Goal: Information Seeking & Learning: Learn about a topic

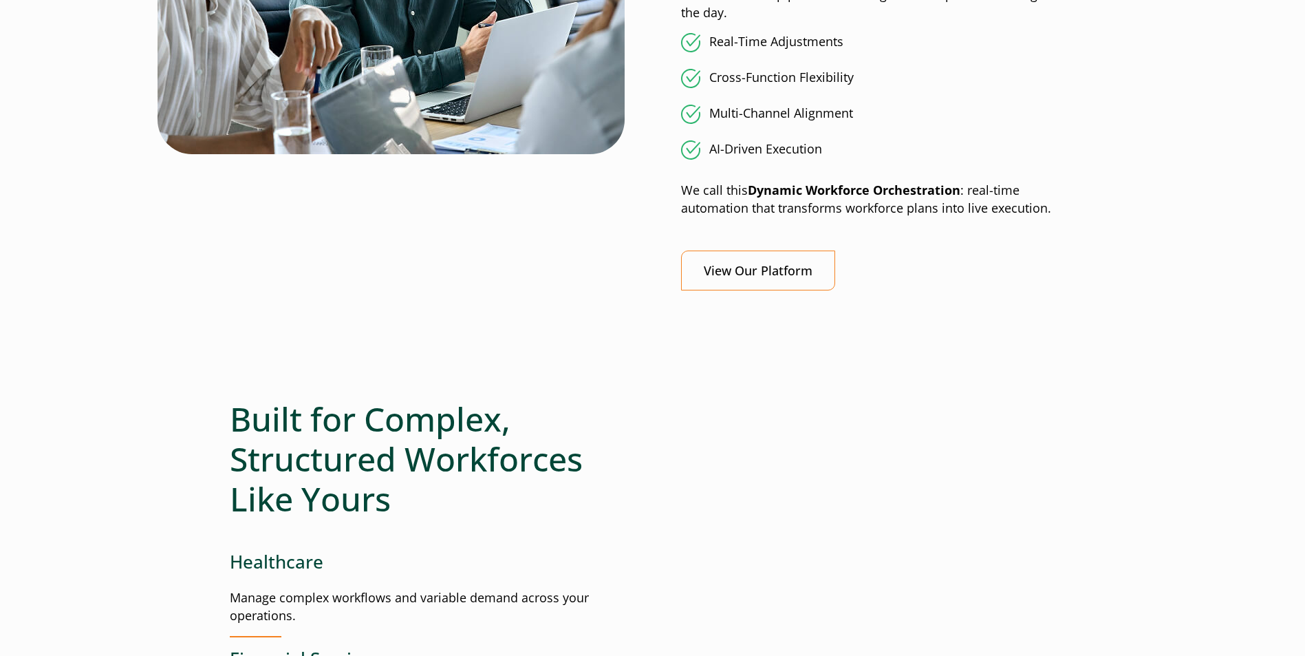
scroll to position [1307, 0]
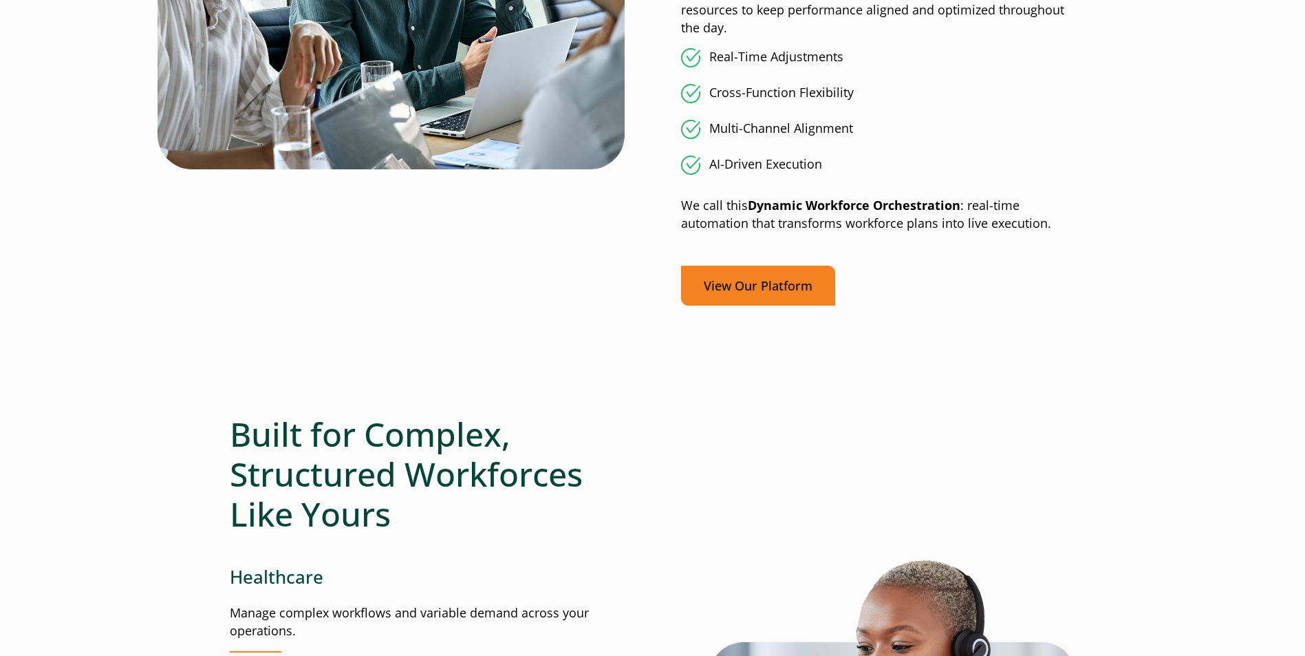
click at [722, 284] on link "View Our Platform" at bounding box center [758, 286] width 154 height 41
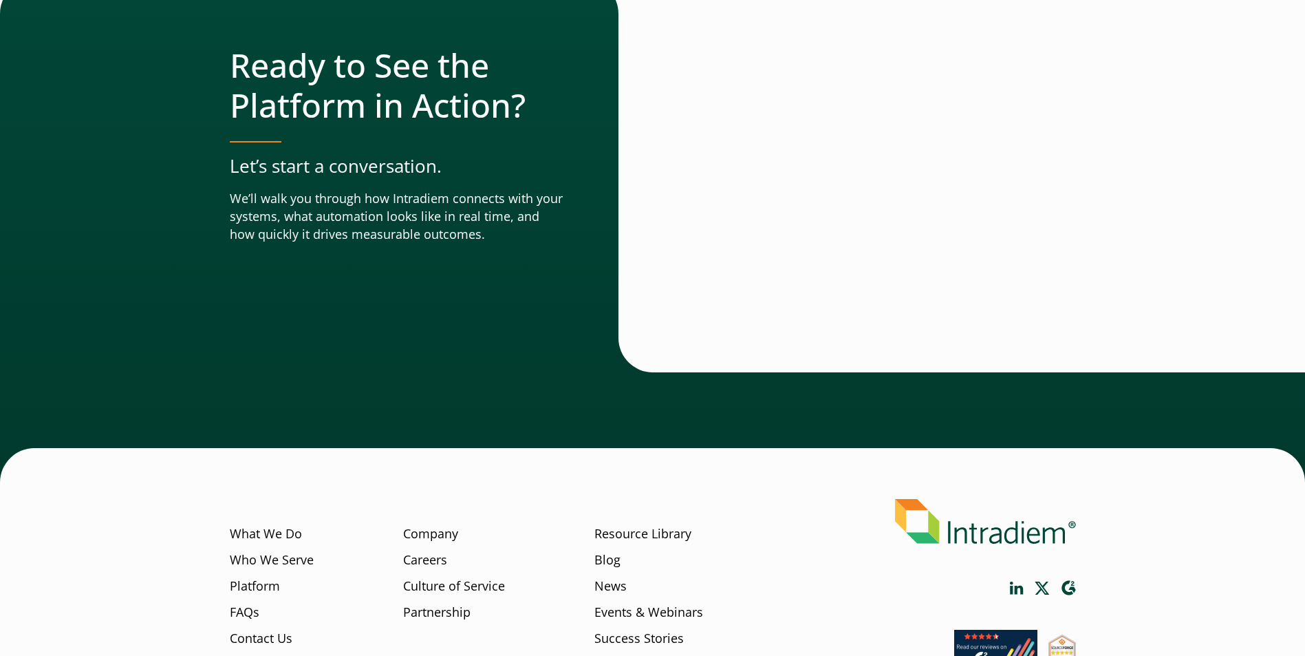
scroll to position [4793, 0]
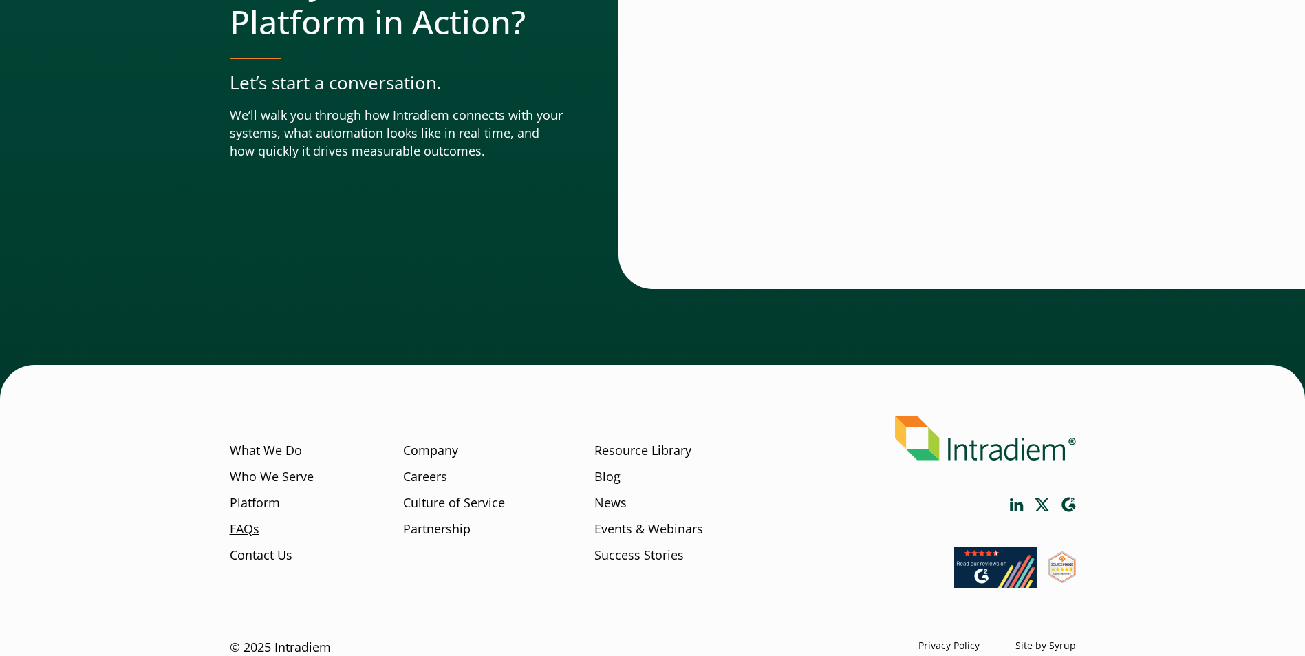
click at [255, 520] on link "FAQs" at bounding box center [245, 529] width 30 height 18
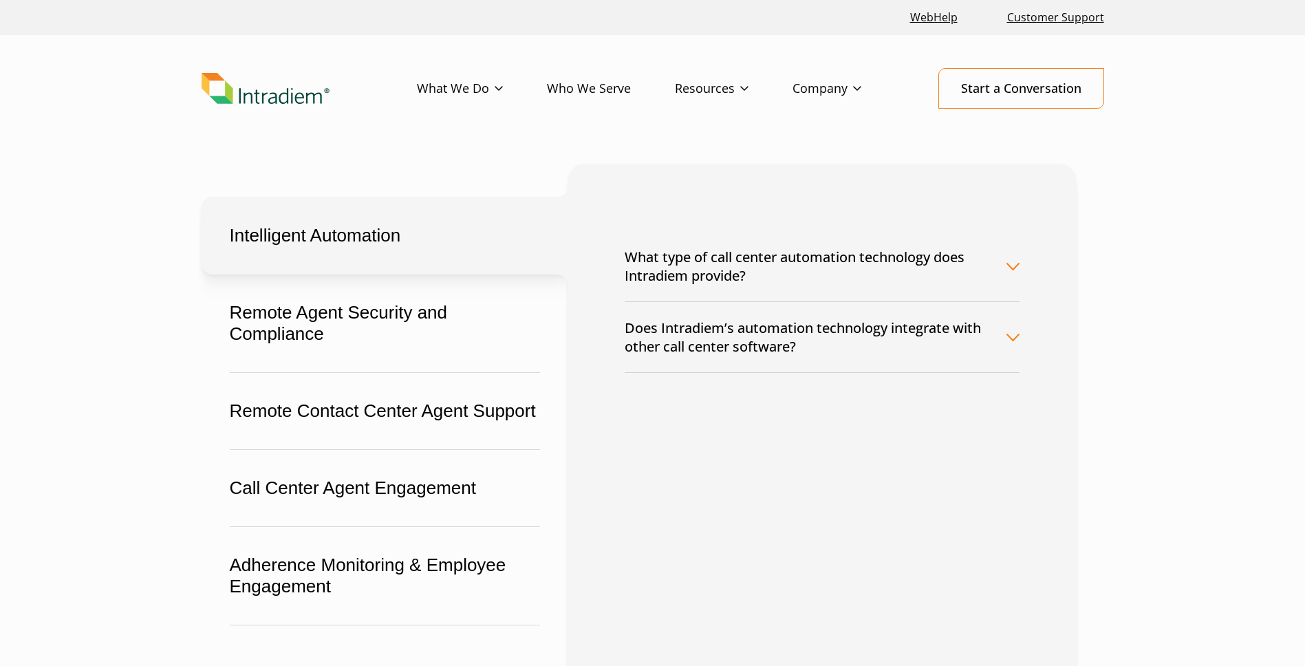
click at [696, 267] on button "What type of call center automation technology does Intradiem provide?" at bounding box center [822, 266] width 395 height 70
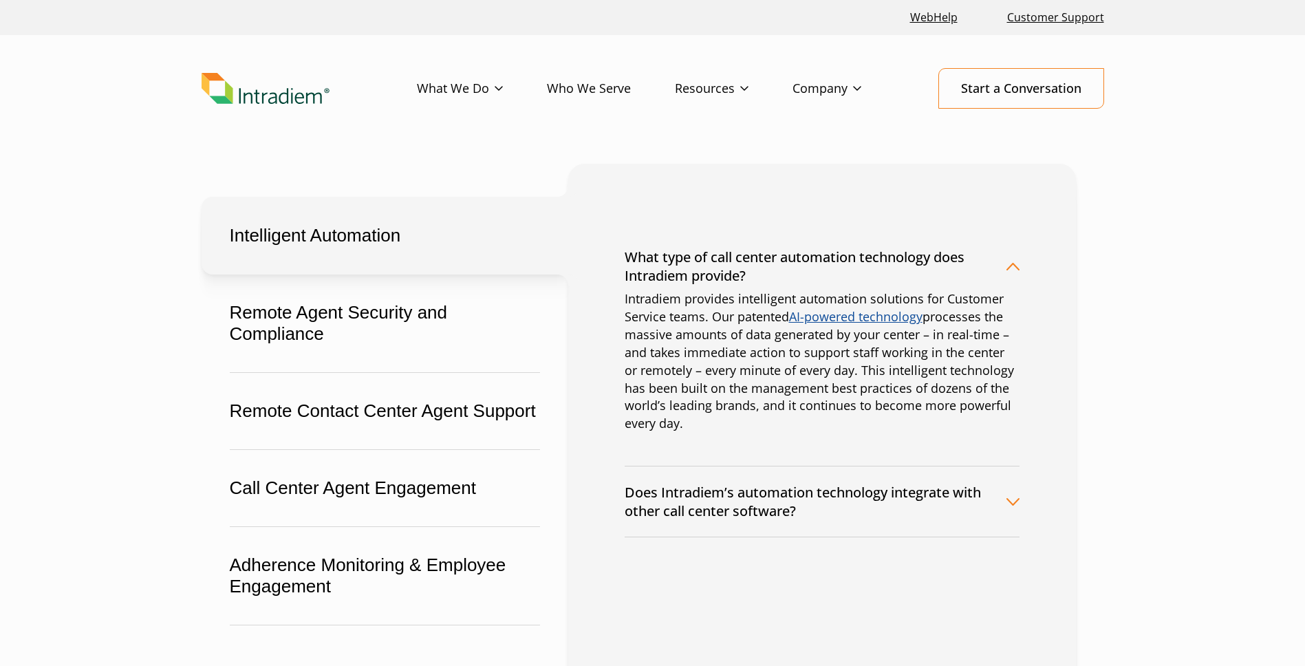
click at [836, 510] on button "Does Intradiem’s automation technology integrate with other call center softwar…" at bounding box center [822, 501] width 395 height 70
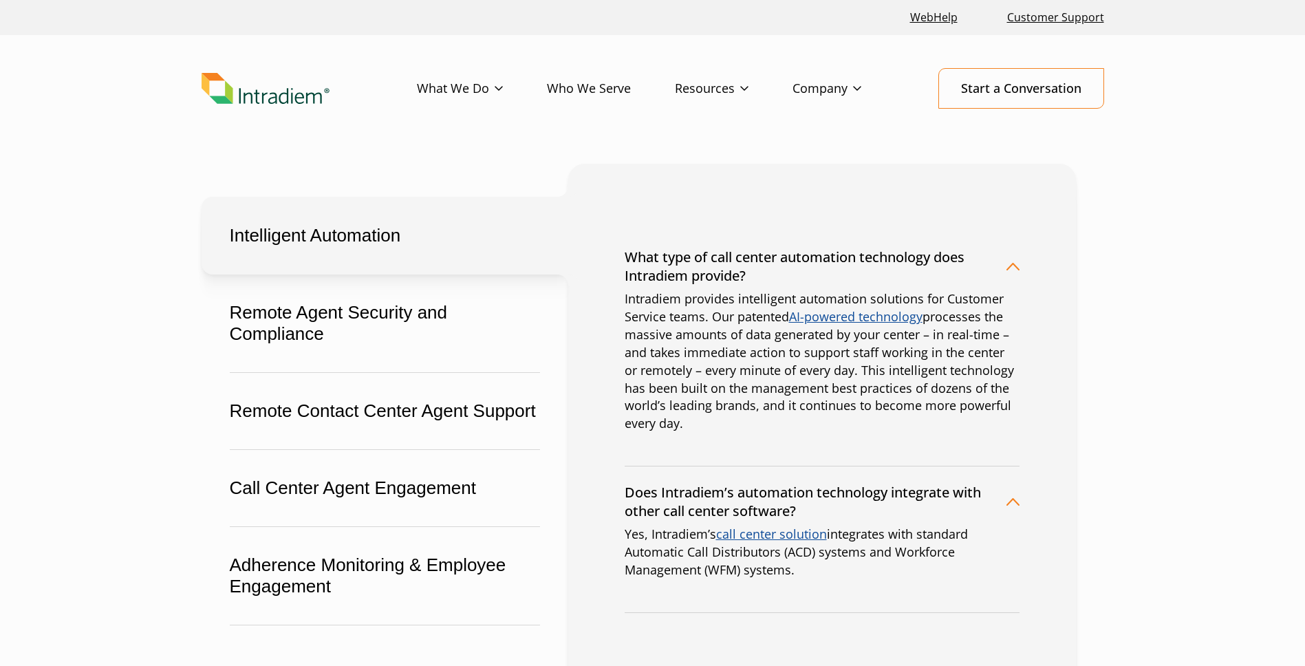
scroll to position [69, 0]
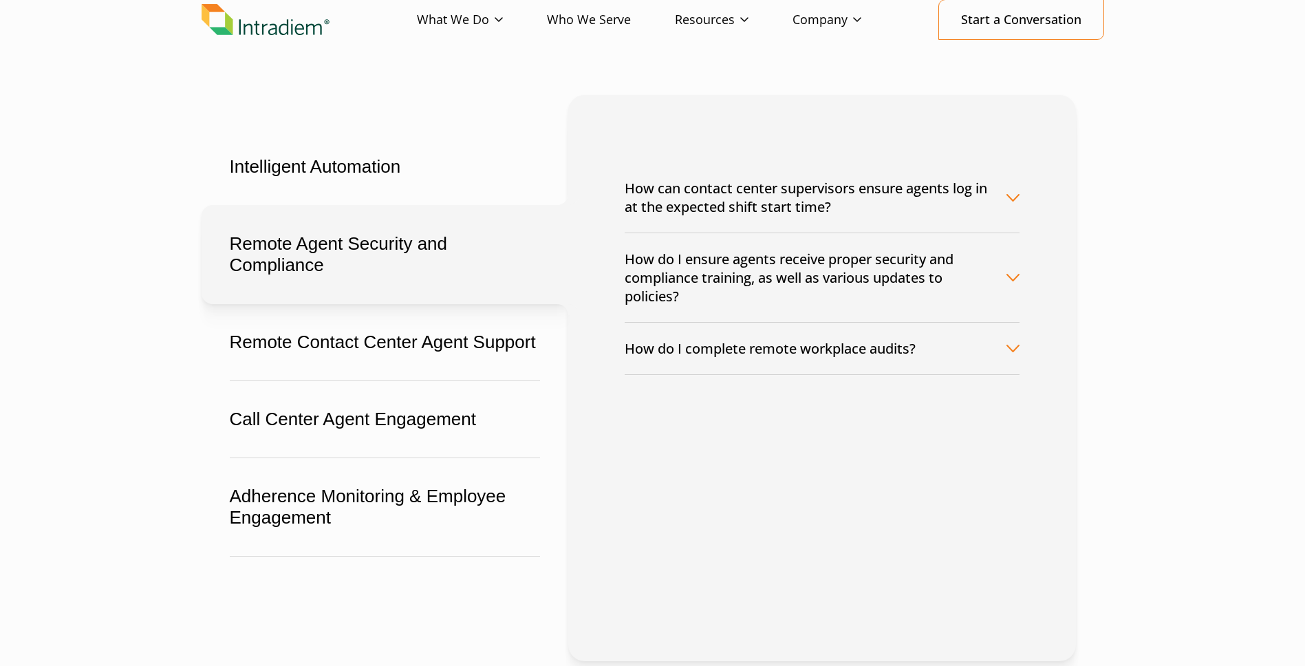
click at [480, 276] on button "Remote Agent Security and Compliance" at bounding box center [385, 254] width 367 height 99
click at [722, 205] on button "How can contact center supervisors ensure agents log in at the expected shift s…" at bounding box center [822, 197] width 395 height 70
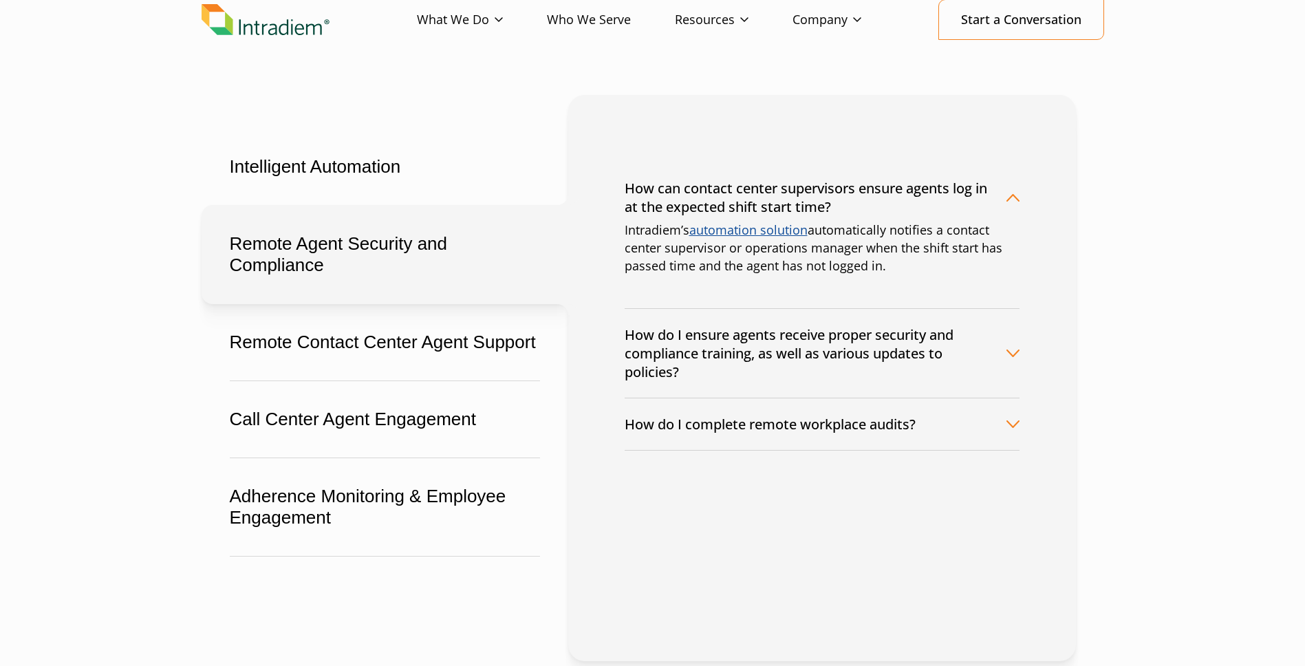
click at [735, 353] on button "How do I ensure agents receive proper security and compliance training, as well…" at bounding box center [822, 353] width 395 height 89
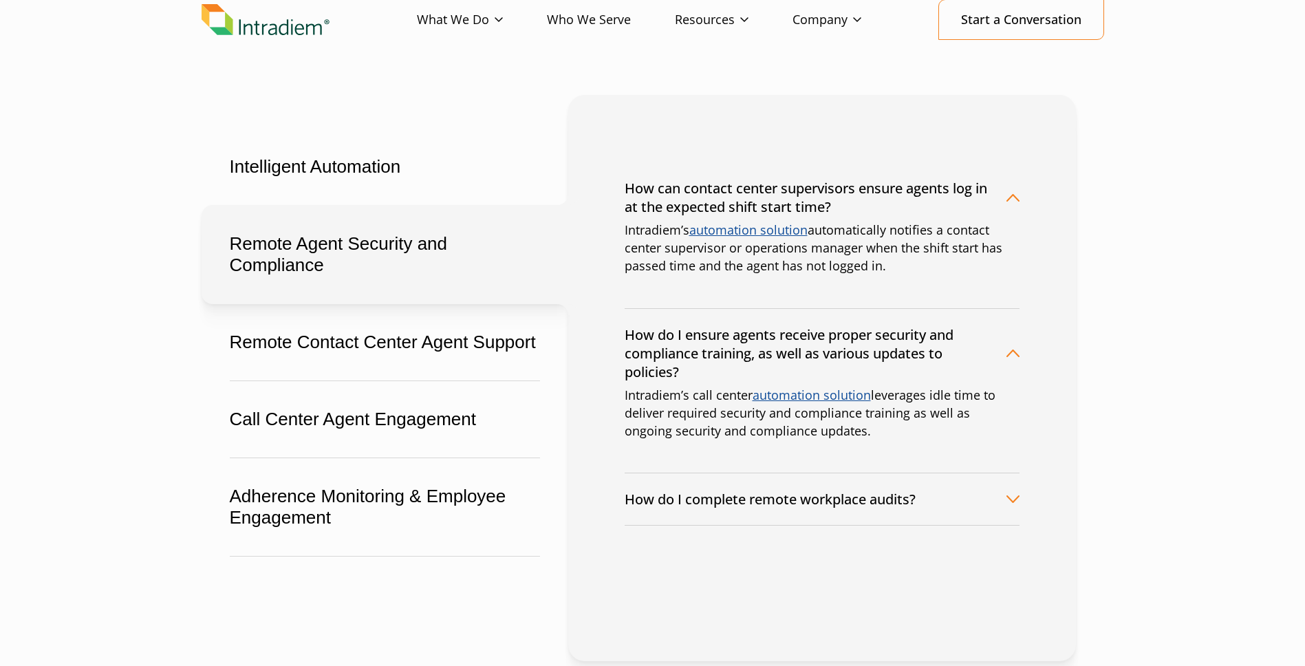
click at [759, 499] on button "How do I complete remote workplace audits?" at bounding box center [822, 499] width 395 height 52
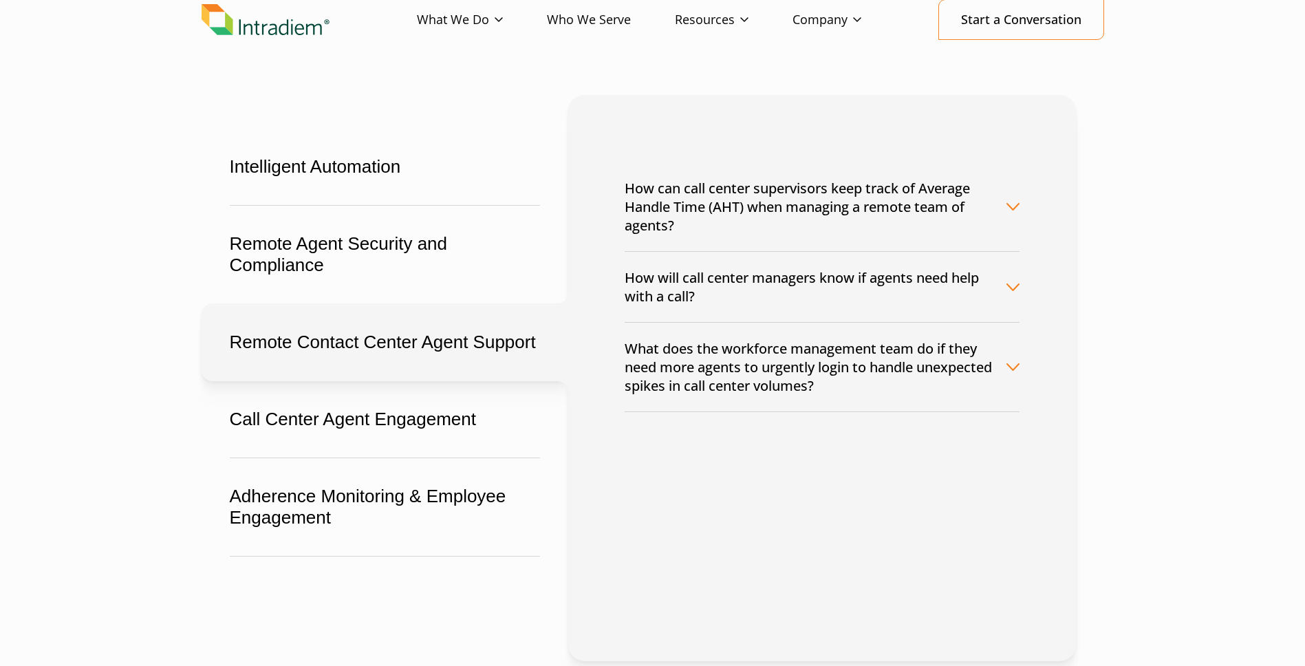
click at [730, 220] on button "How can call center supervisors keep track of Average Handle Time (AHT) when ma…" at bounding box center [822, 206] width 395 height 89
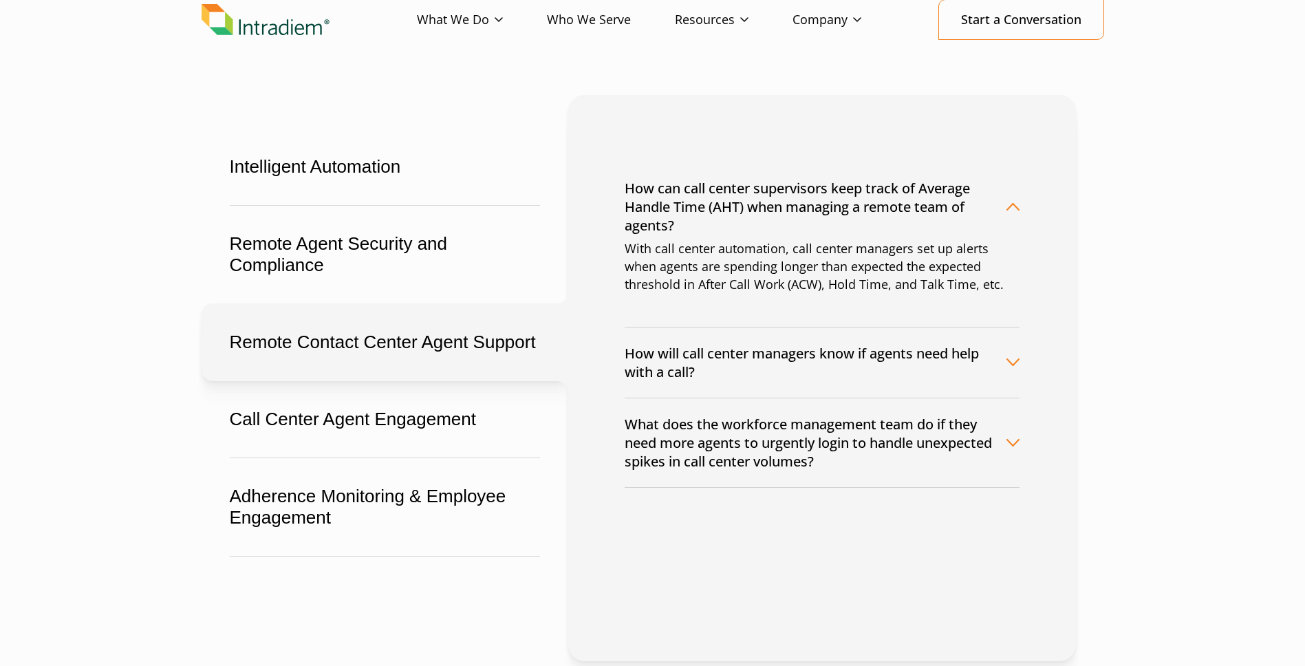
click at [722, 370] on button "How will call center managers know if agents need help with a call?" at bounding box center [822, 362] width 395 height 70
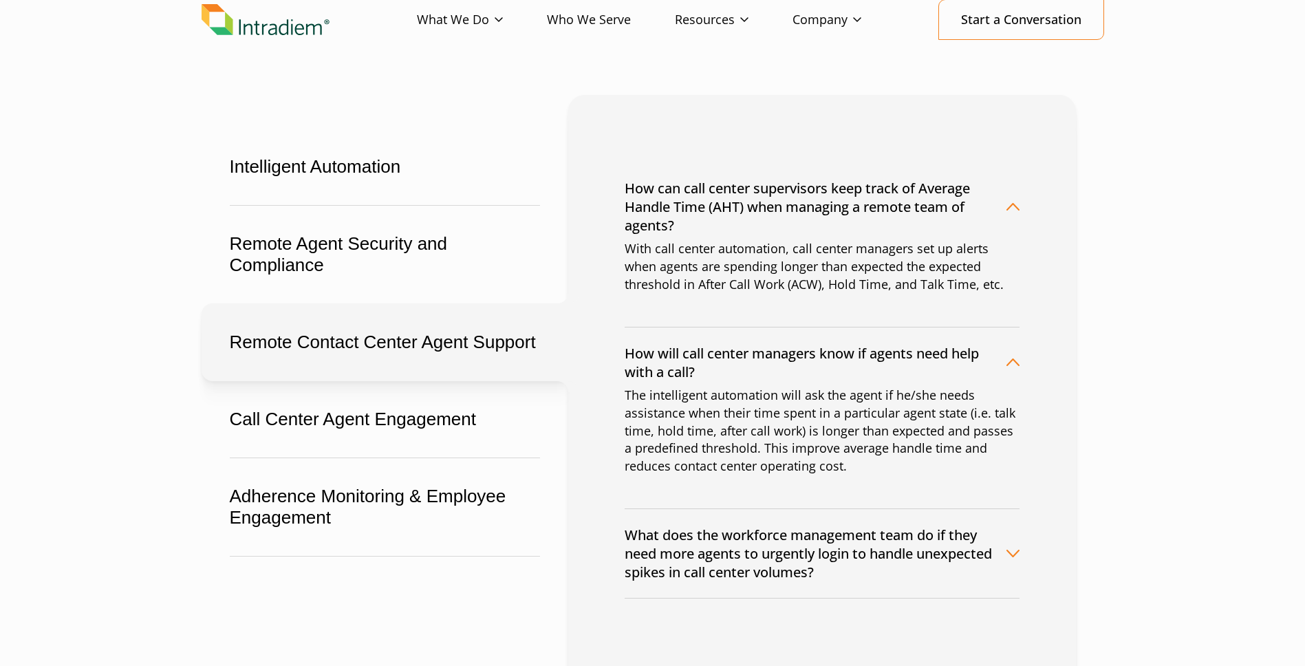
click at [769, 570] on button "What does the workforce management team do if they need more agents to urgently…" at bounding box center [822, 553] width 395 height 89
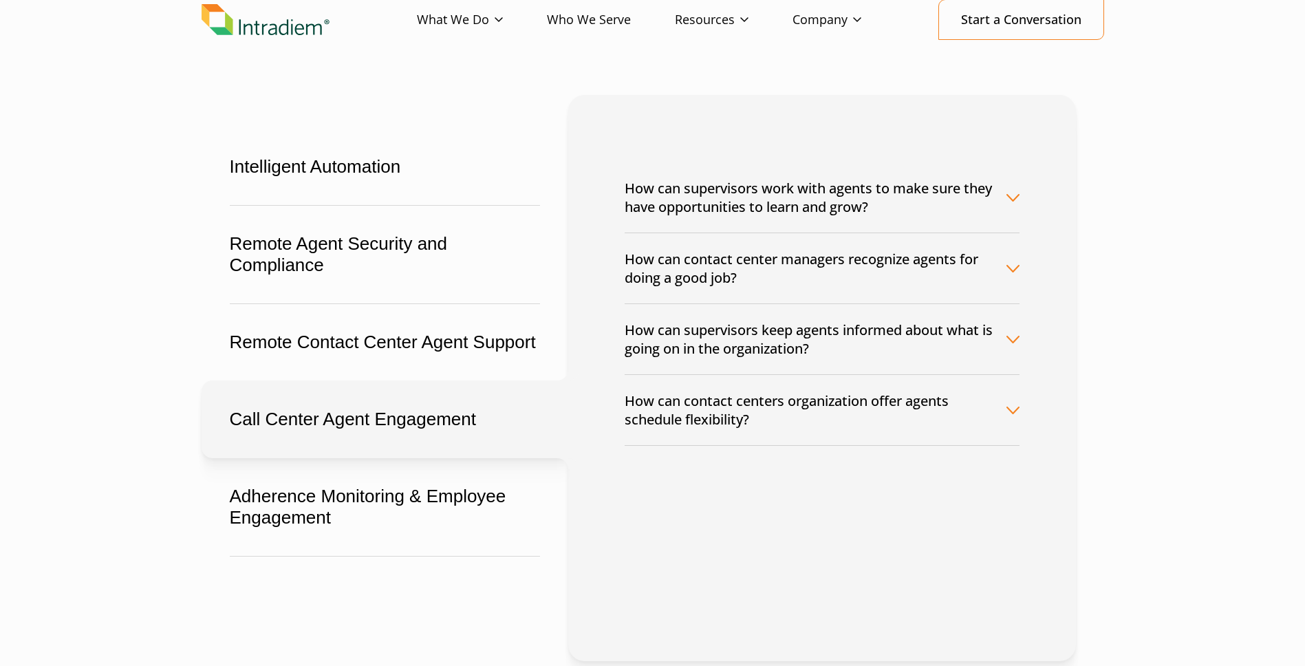
click at [775, 258] on button "How can contact center managers recognize agents for doing a good job?" at bounding box center [822, 268] width 395 height 70
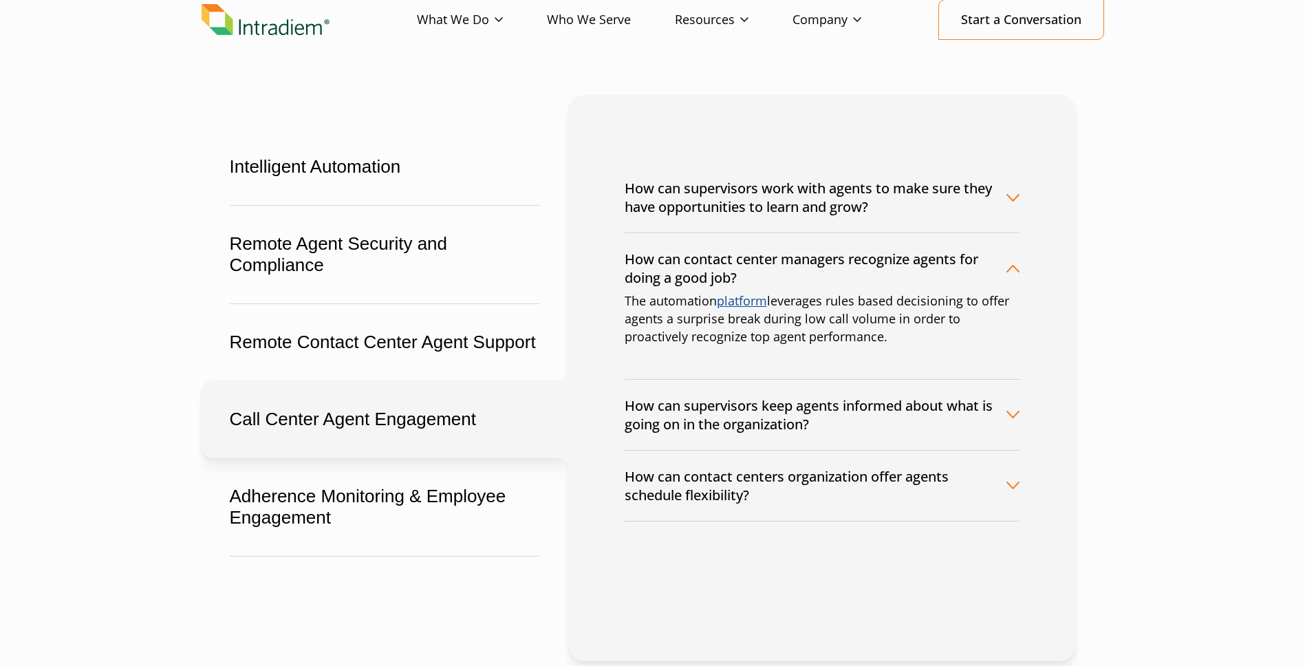
click at [834, 417] on button "How can supervisors keep agents informed about what is going on in the organiza…" at bounding box center [822, 415] width 395 height 70
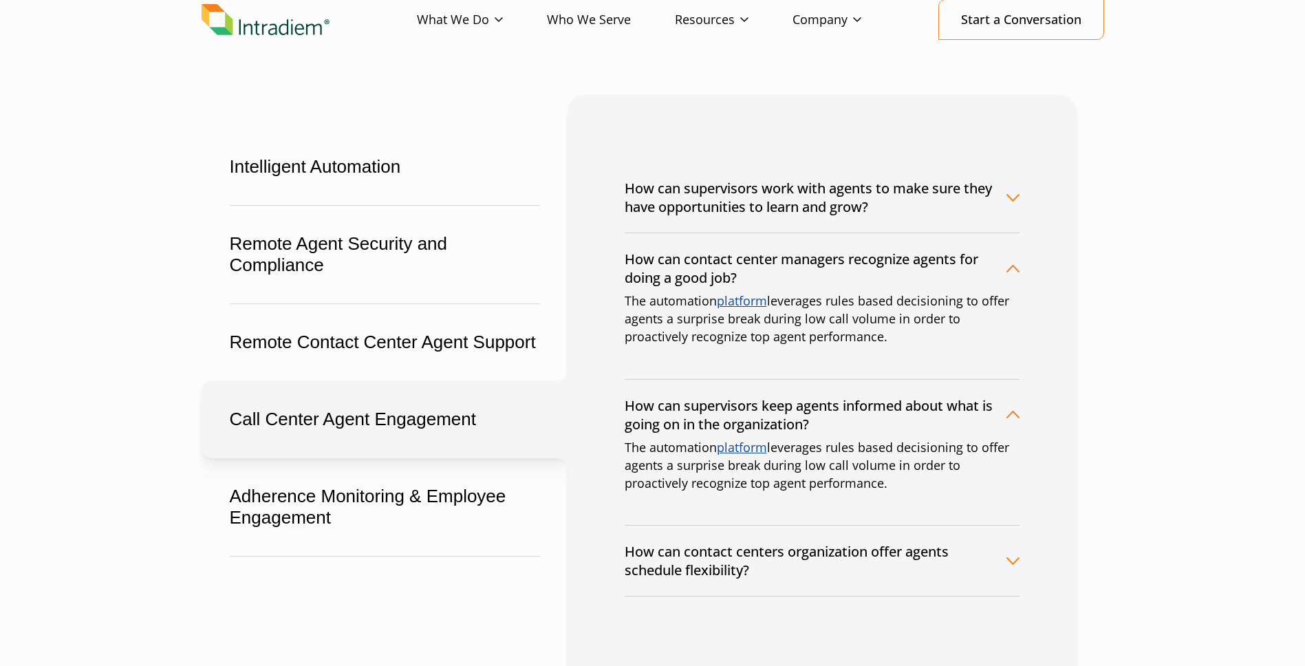
click at [846, 565] on button "How can contact centers organization offer agents schedule flexibility?" at bounding box center [822, 561] width 395 height 70
